Goal: Check status: Check status

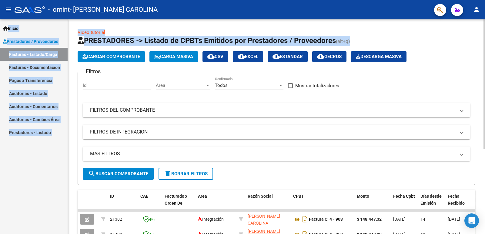
drag, startPoint x: 484, startPoint y: 19, endPoint x: 482, endPoint y: 46, distance: 27.4
click at [482, 46] on div "menu - omint - [PERSON_NAME] CAROLINA person Inicio Instructivos Contacto OS Pr…" at bounding box center [242, 117] width 485 height 234
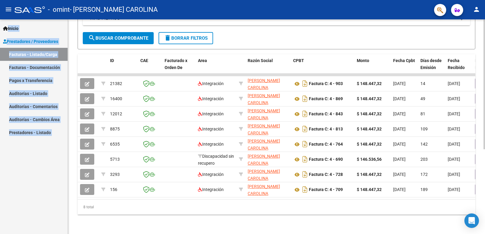
scroll to position [140, 0]
click at [485, 168] on div at bounding box center [485, 169] width 2 height 130
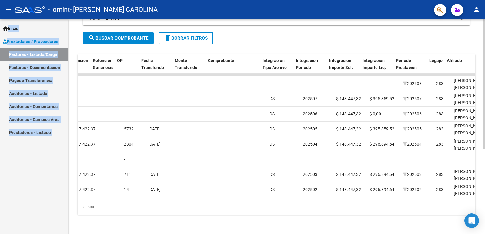
scroll to position [0, 472]
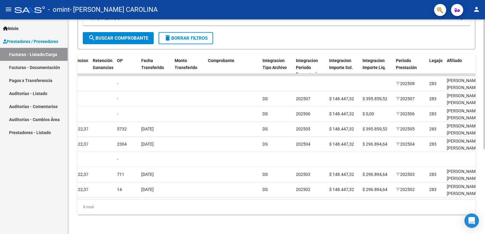
drag, startPoint x: 304, startPoint y: 194, endPoint x: 315, endPoint y: 195, distance: 11.6
click at [316, 194] on datatable-body "21382 Integración [PERSON_NAME] CAROLINA 27265404540 Factura C: 4 - 903 $ 148.4…" at bounding box center [277, 137] width 398 height 126
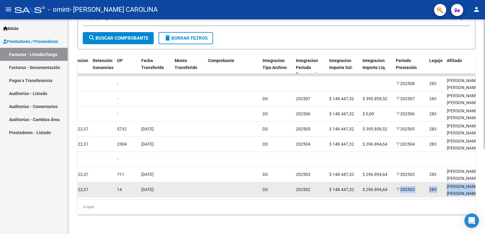
drag, startPoint x: 316, startPoint y: 194, endPoint x: 383, endPoint y: 184, distance: 67.4
click at [387, 184] on datatable-body "21382 Integración [PERSON_NAME] CAROLINA 27265404540 Factura C: 4 - 903 $ 148.4…" at bounding box center [277, 137] width 398 height 126
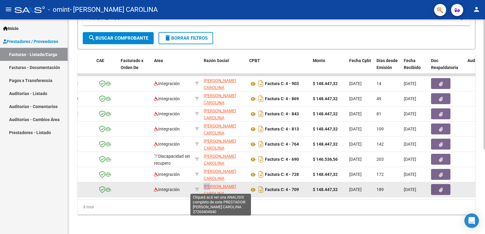
scroll to position [0, 0]
drag, startPoint x: 193, startPoint y: 189, endPoint x: 211, endPoint y: 186, distance: 18.7
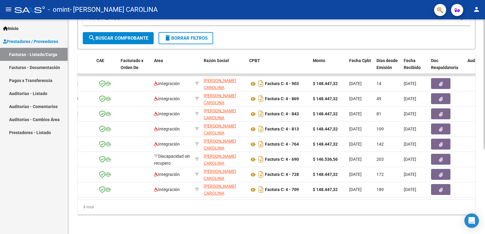
click at [216, 226] on div "Video tutorial PRESTADORES -> Listado de CPBTs Emitidos por Prestadores / Prove…" at bounding box center [276, 59] width 417 height 351
click at [211, 195] on datatable-body "21382 Integración [PERSON_NAME] CAROLINA 27265404540 Factura C: 4 - 903 $ 148.4…" at bounding box center [277, 137] width 398 height 126
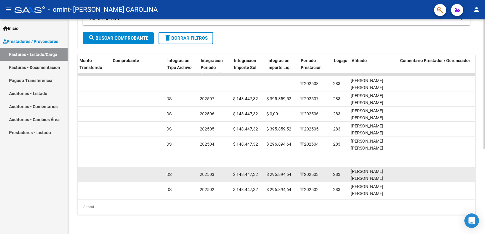
scroll to position [0, 567]
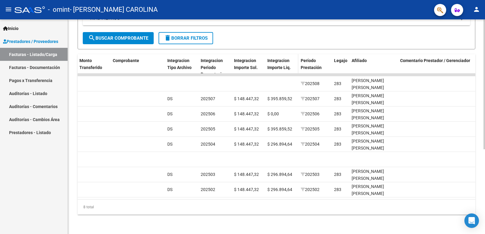
click at [282, 58] on span "Integracion Importe Liq." at bounding box center [279, 64] width 23 height 12
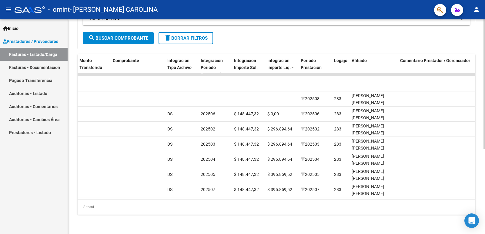
click at [290, 58] on div "Integracion Importe Liq." at bounding box center [282, 64] width 29 height 14
click at [270, 74] on datatable-body-cell at bounding box center [281, 75] width 33 height 2
click at [274, 62] on span "Integracion Importe Liq." at bounding box center [279, 64] width 23 height 12
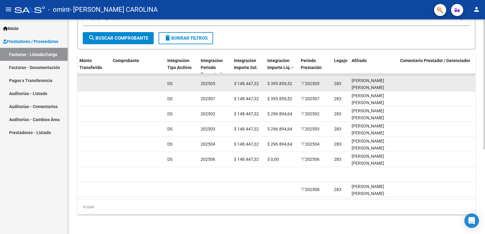
click at [276, 81] on span "$ 395.859,52" at bounding box center [280, 83] width 25 height 5
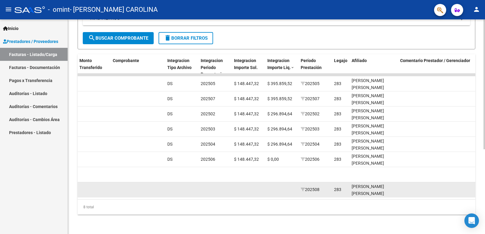
drag, startPoint x: 316, startPoint y: 194, endPoint x: 339, endPoint y: 191, distance: 23.8
click at [342, 192] on datatable-body "8875 Integración [PERSON_NAME] CAROLINA 27265404540 Factura C: 4 - 813 $ 148.44…" at bounding box center [277, 137] width 398 height 126
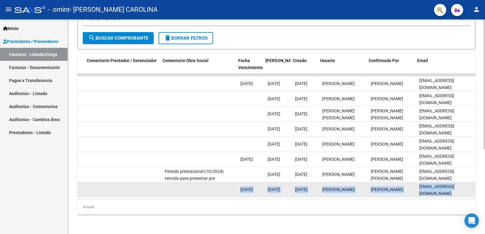
scroll to position [0, 862]
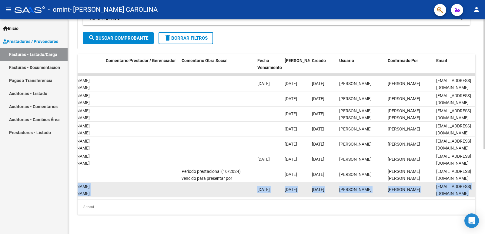
click at [427, 187] on div "[PERSON_NAME]" at bounding box center [410, 190] width 44 height 7
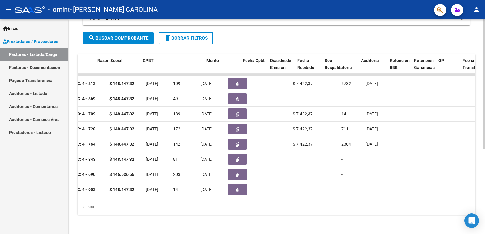
scroll to position [0, 141]
